Goal: Find specific page/section: Find specific page/section

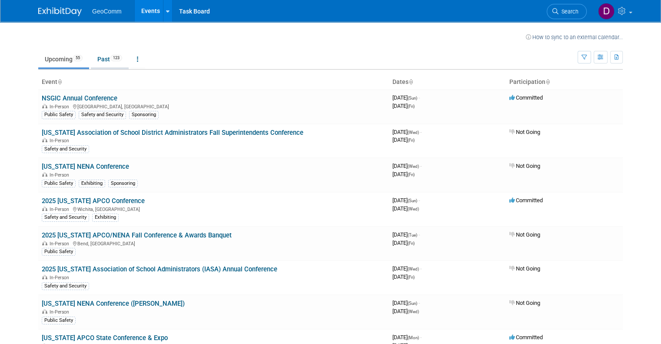
click at [101, 57] on link "Past 123" at bounding box center [110, 59] width 38 height 17
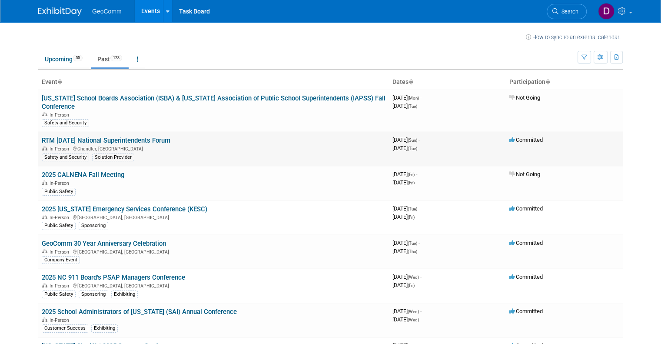
click at [156, 140] on link "RTM [DATE] National Superintendents Forum" at bounding box center [106, 140] width 129 height 8
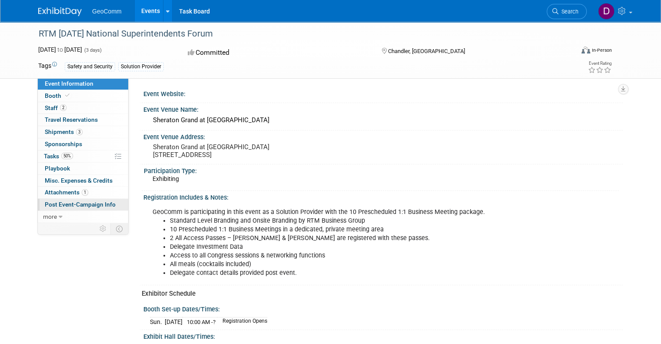
click at [68, 204] on span "Post Event-Campaign Info" at bounding box center [80, 204] width 71 height 7
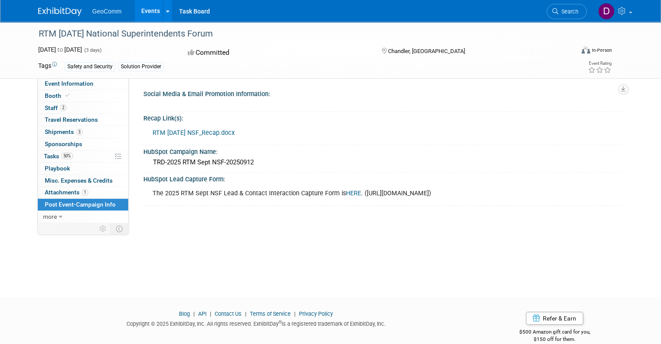
click at [346, 191] on link "HERE" at bounding box center [353, 192] width 15 height 7
